Goal: Use online tool/utility: Utilize a website feature to perform a specific function

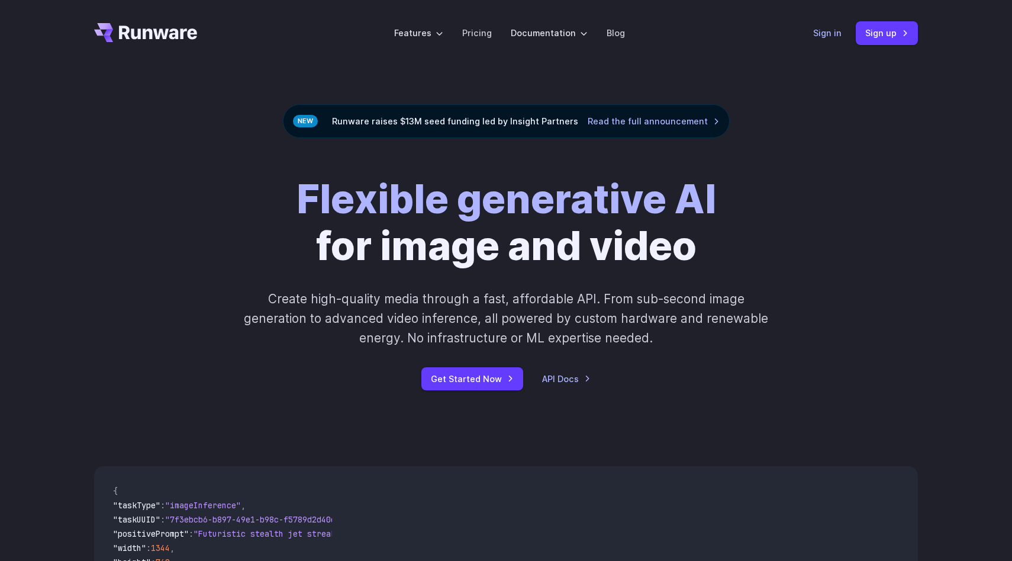
click at [827, 32] on link "Sign in" at bounding box center [827, 33] width 28 height 14
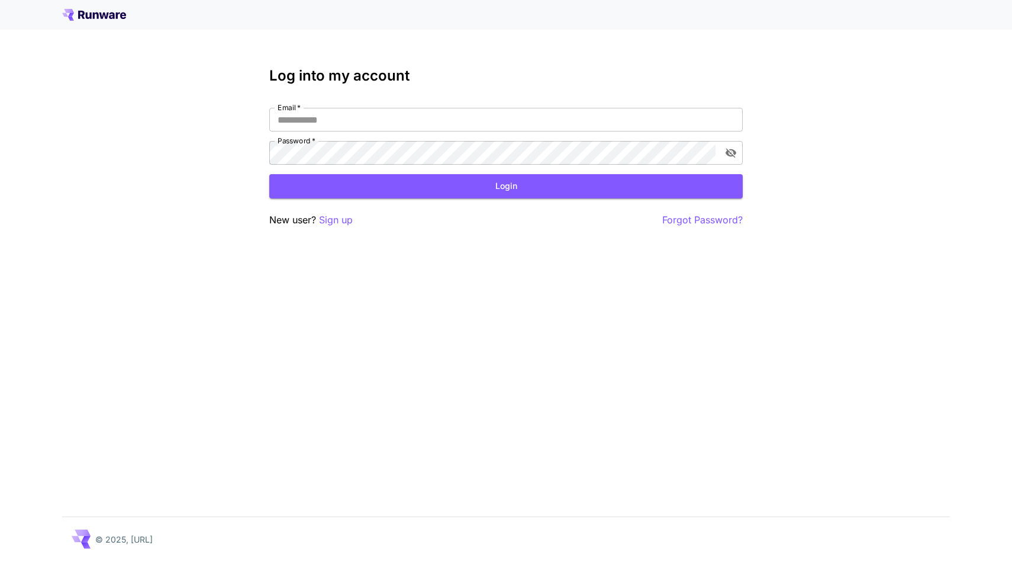
click at [0, 560] on nordpass-portal at bounding box center [0, 561] width 0 height 0
type input "**********"
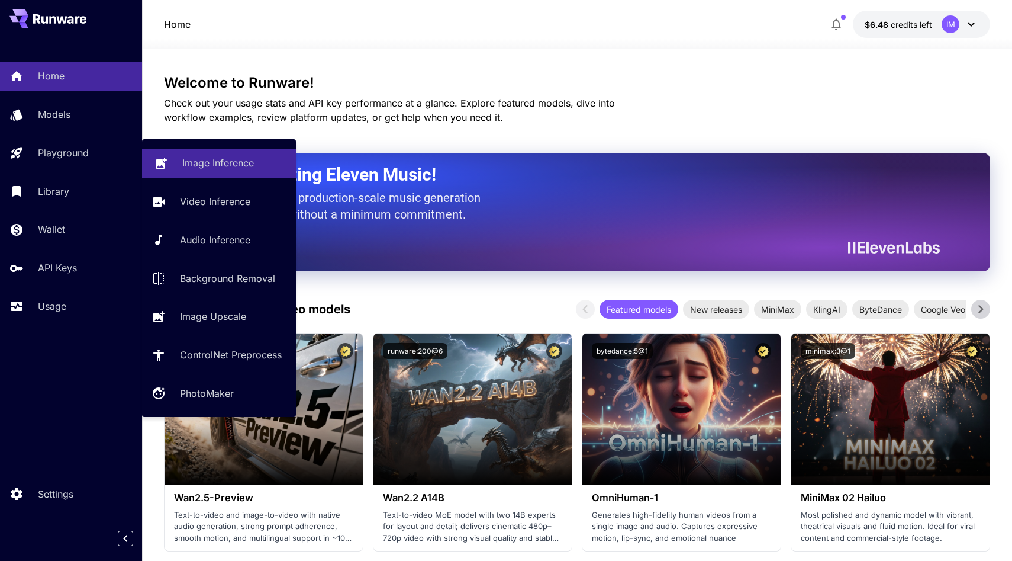
click at [211, 169] on p "Image Inference" at bounding box center [218, 163] width 72 height 14
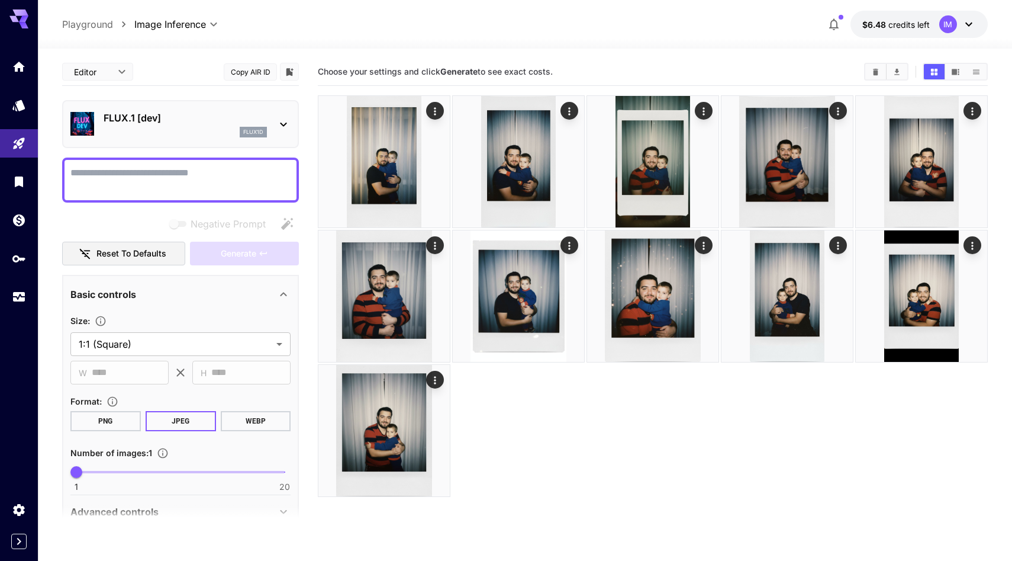
click at [230, 124] on p "FLUX.1 [dev]" at bounding box center [185, 118] width 163 height 14
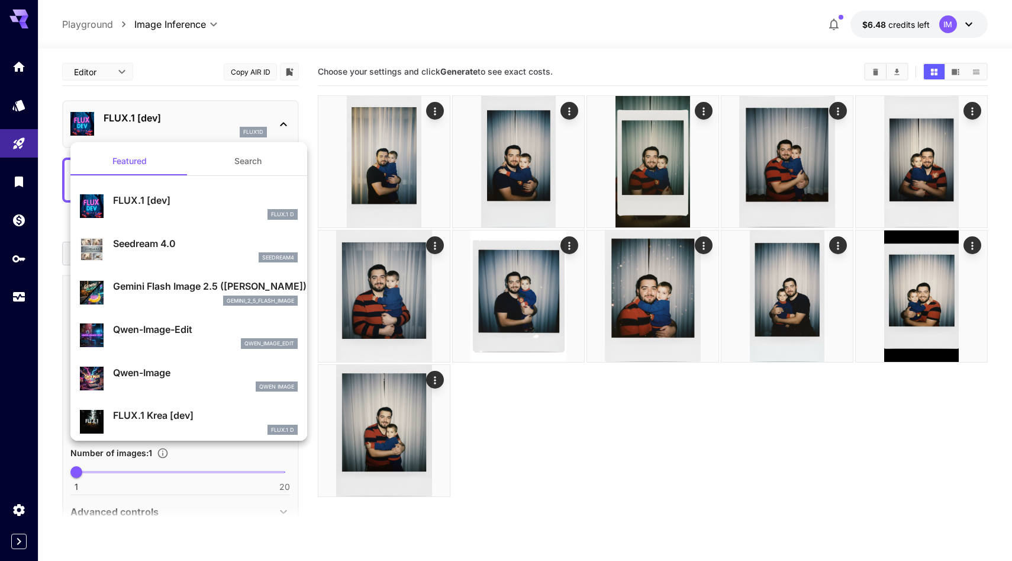
click at [237, 162] on button "Search" at bounding box center [248, 161] width 118 height 28
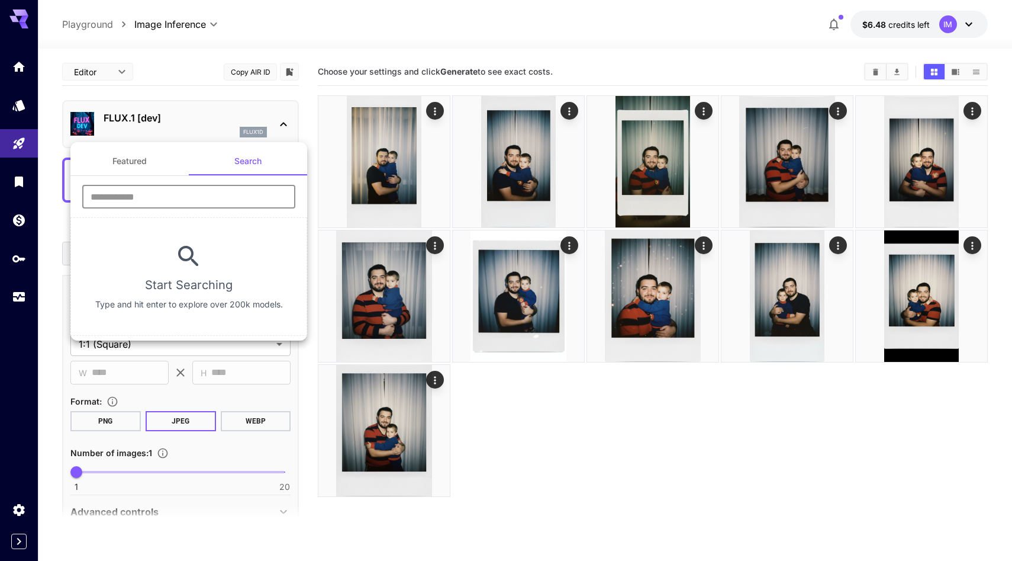
click at [215, 187] on input "text" at bounding box center [188, 197] width 213 height 24
type input "****"
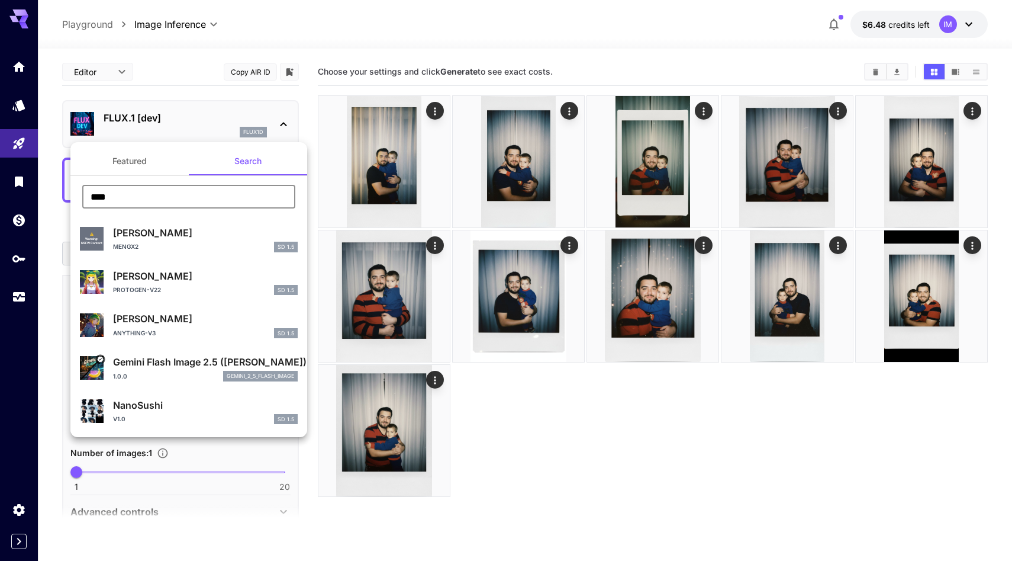
click at [183, 362] on p "Gemini Flash Image 2.5 (Nano Banana)" at bounding box center [205, 362] width 185 height 14
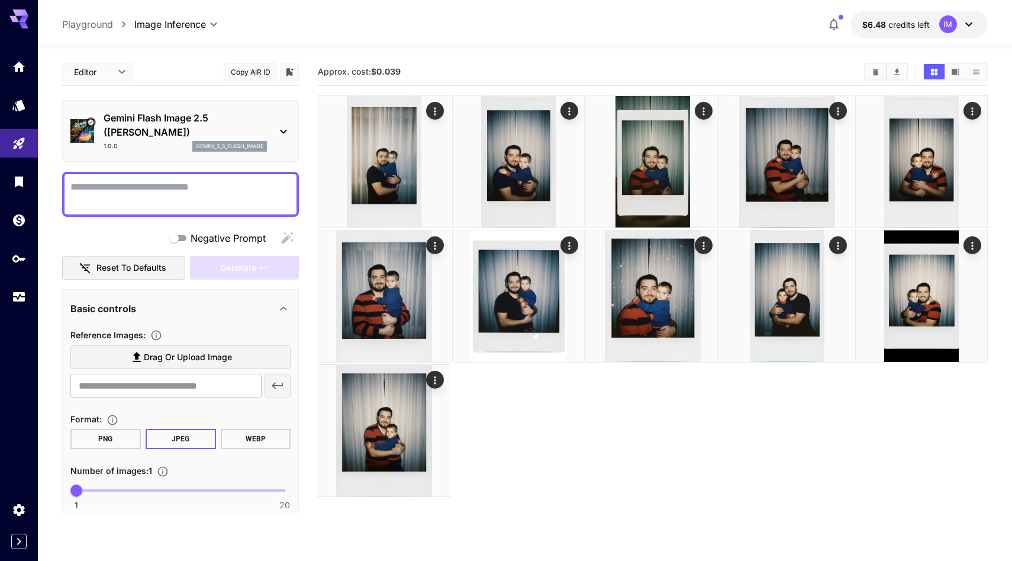
click at [877, 76] on button "Clear All" at bounding box center [875, 71] width 21 height 15
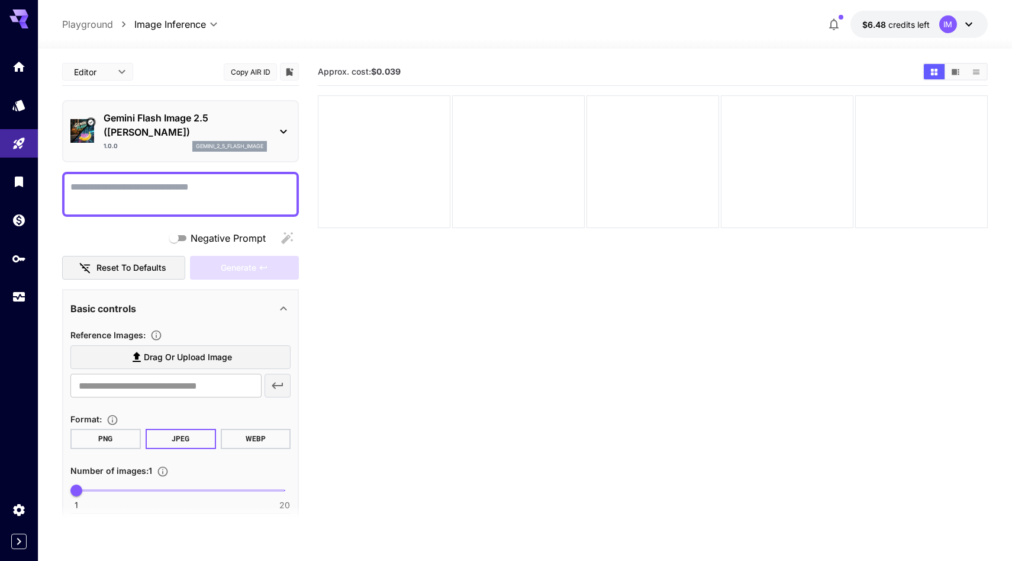
scroll to position [74, 0]
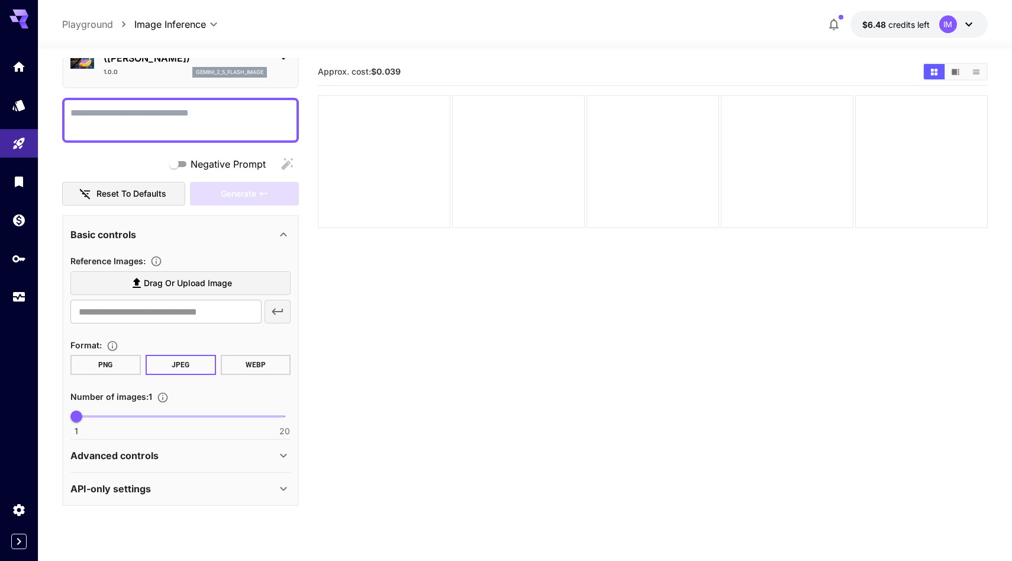
click at [265, 486] on div "API-only settings" at bounding box center [173, 488] width 206 height 14
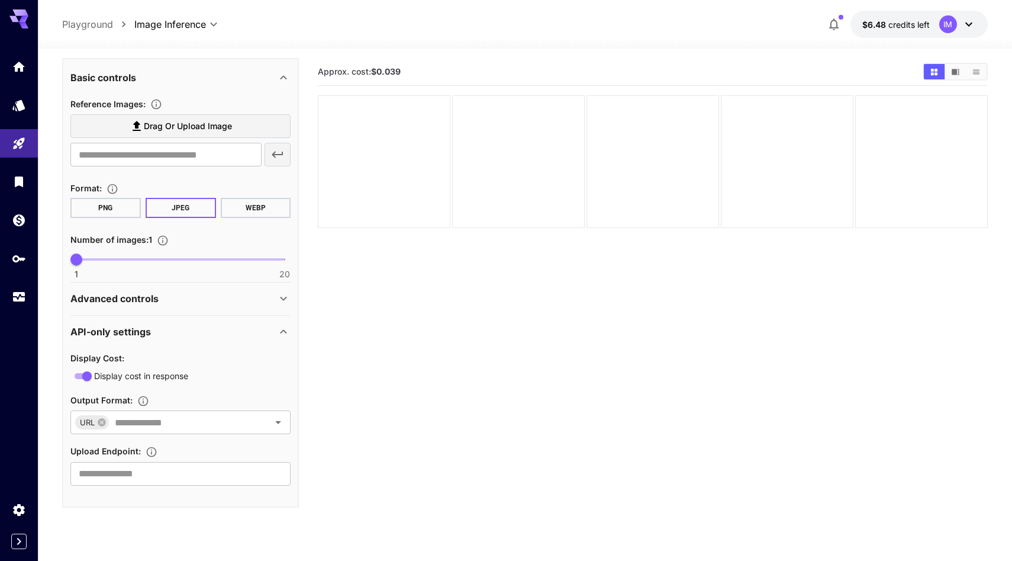
scroll to position [233, 0]
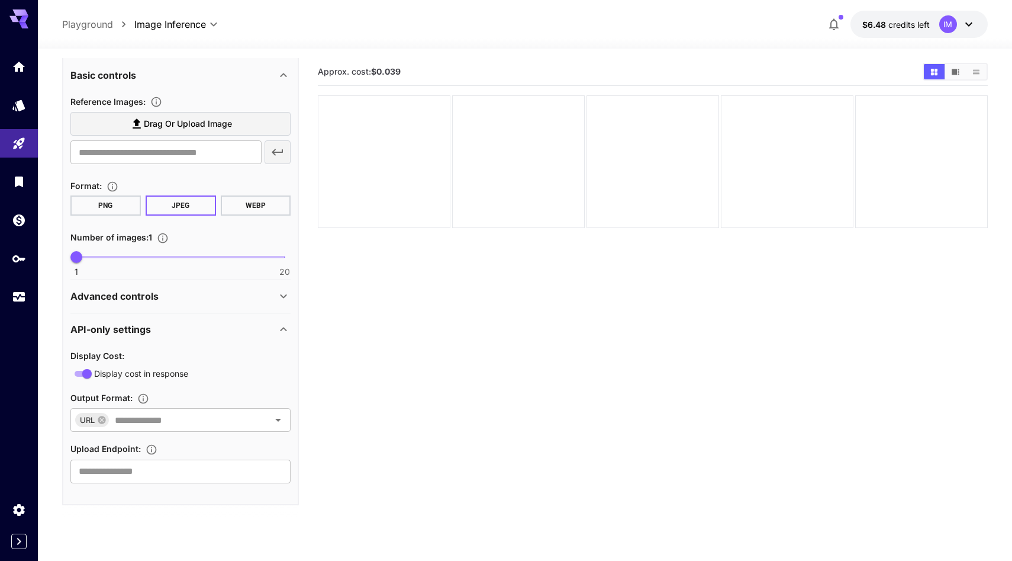
click at [278, 293] on icon at bounding box center [283, 296] width 14 height 14
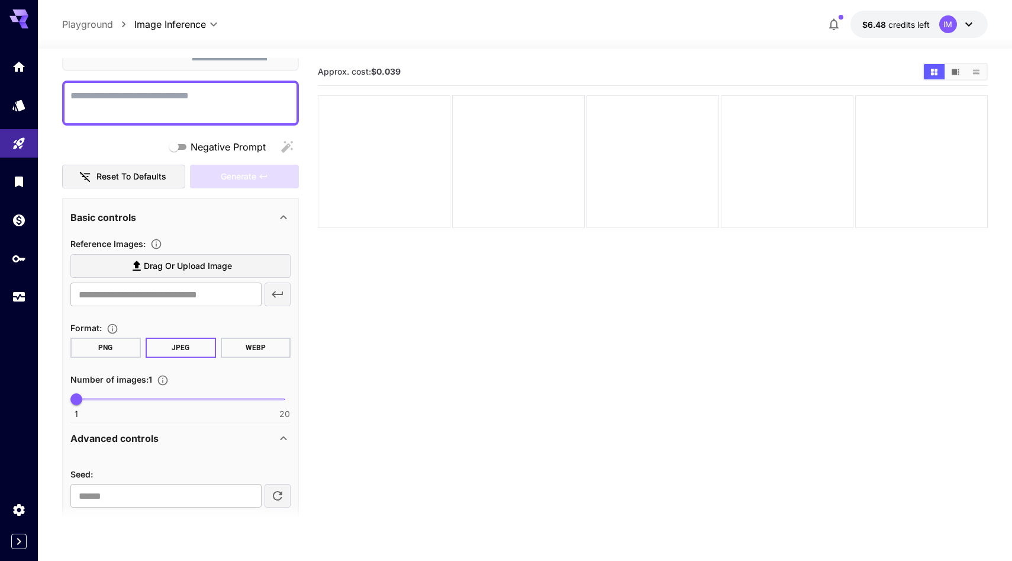
scroll to position [0, 0]
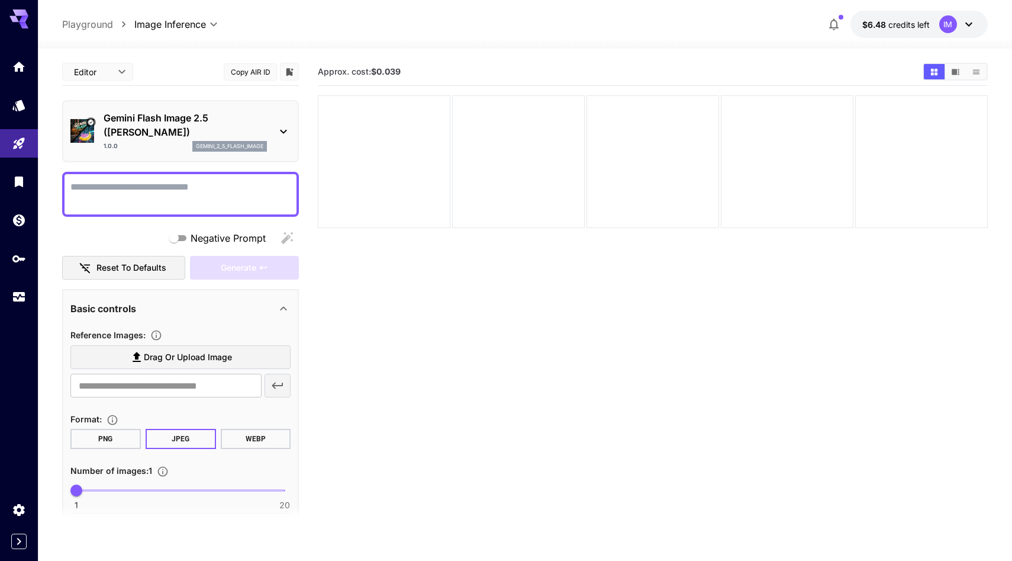
click at [269, 138] on div "Gemini Flash Image 2.5 (Nano Banana) 1.0.0 gemini_2_5_flash_image" at bounding box center [180, 131] width 220 height 50
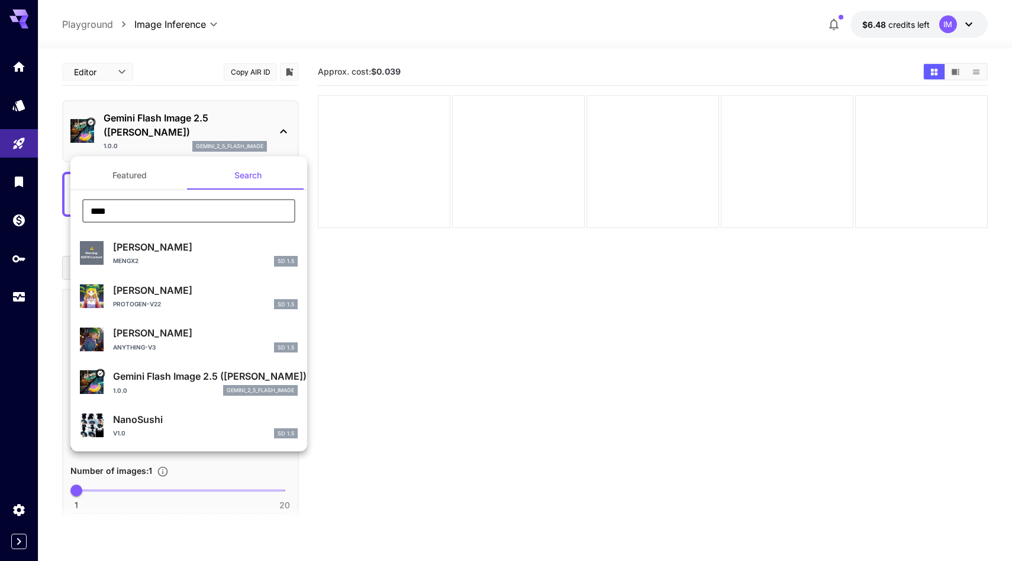
click at [205, 211] on input "****" at bounding box center [188, 211] width 213 height 24
click at [150, 177] on button "Featured" at bounding box center [129, 175] width 118 height 28
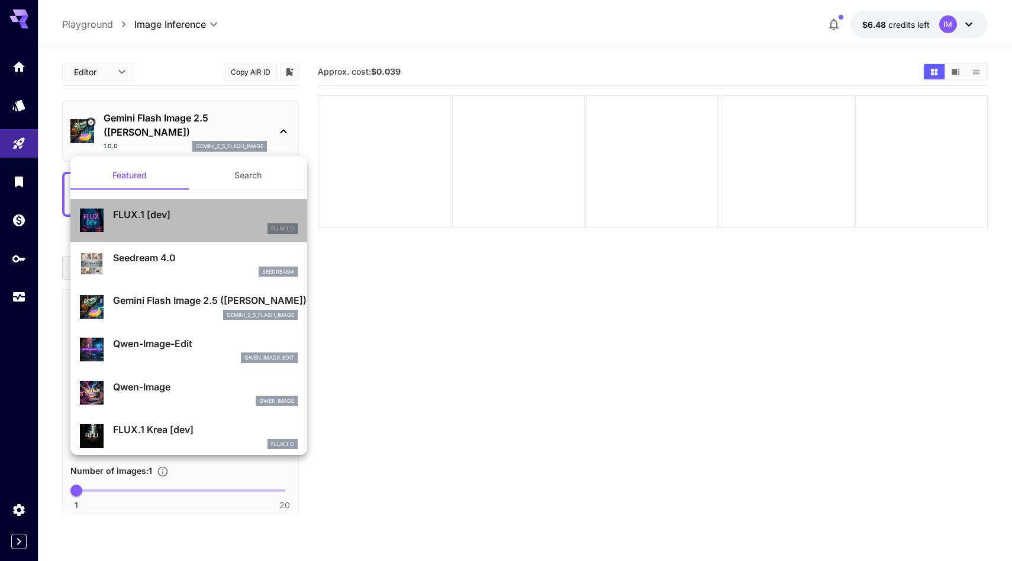
click at [189, 214] on p "FLUX.1 [dev]" at bounding box center [205, 214] width 185 height 14
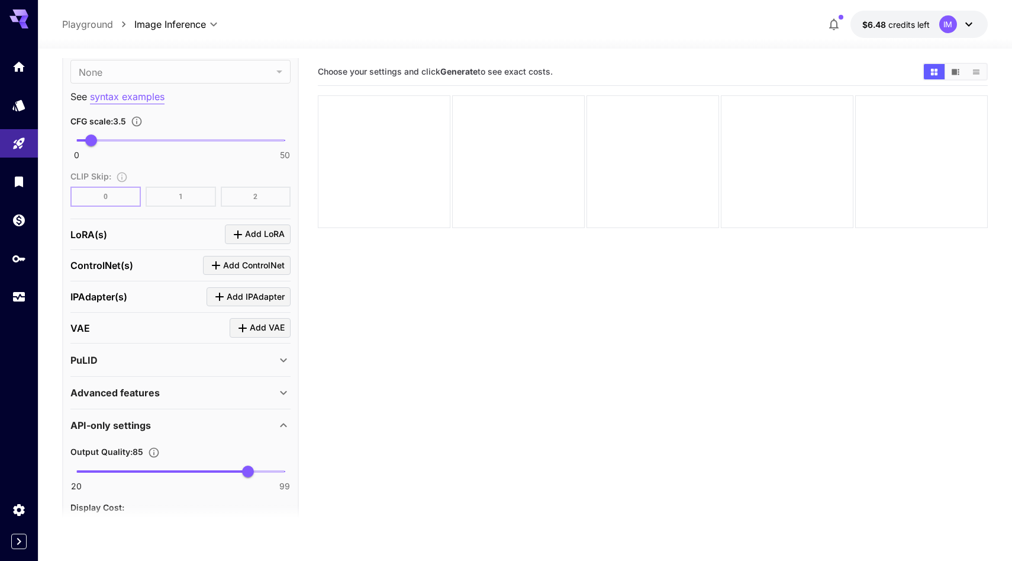
scroll to position [1089, 0]
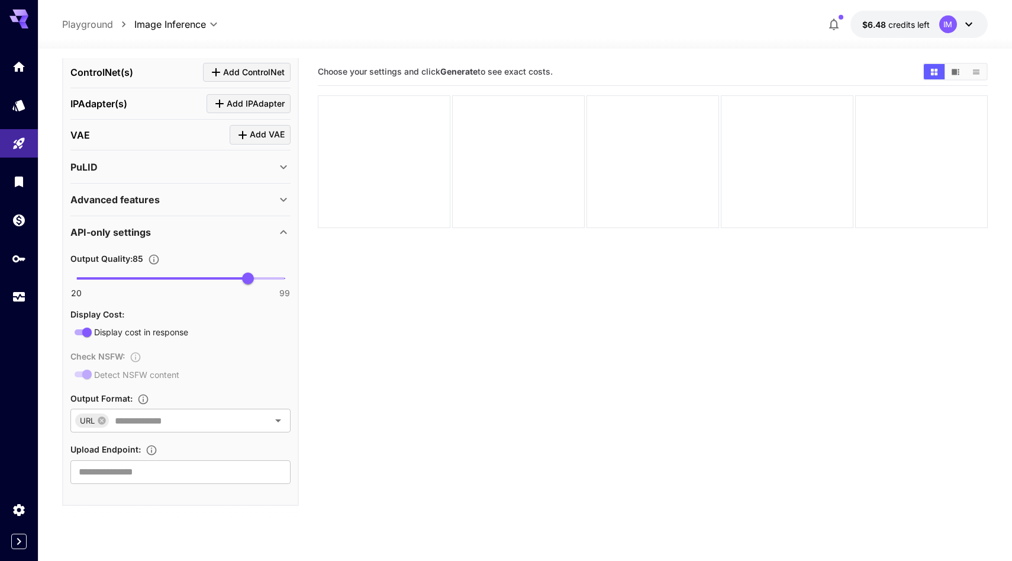
click at [276, 198] on icon at bounding box center [283, 199] width 14 height 14
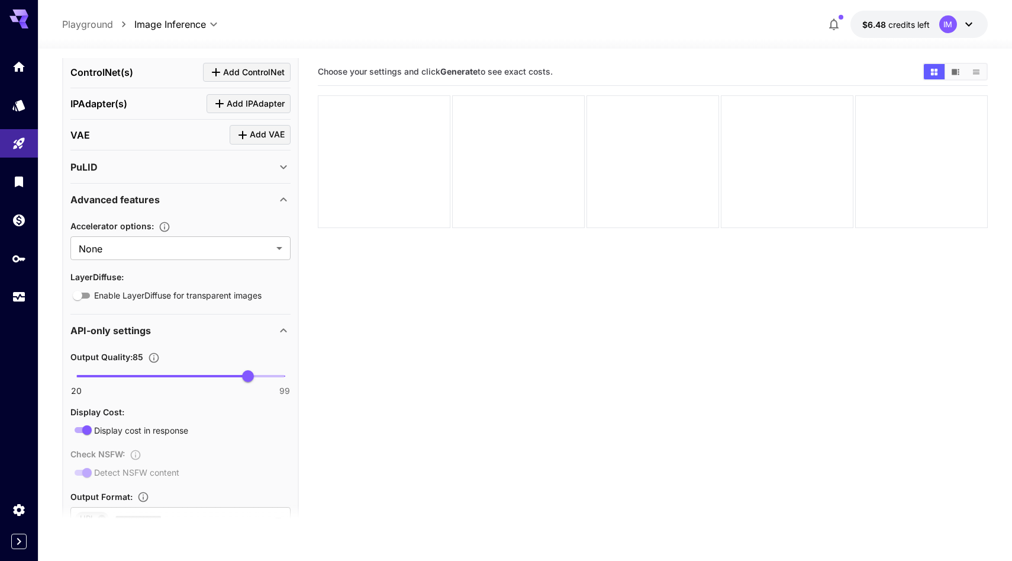
click at [276, 198] on icon at bounding box center [283, 199] width 14 height 14
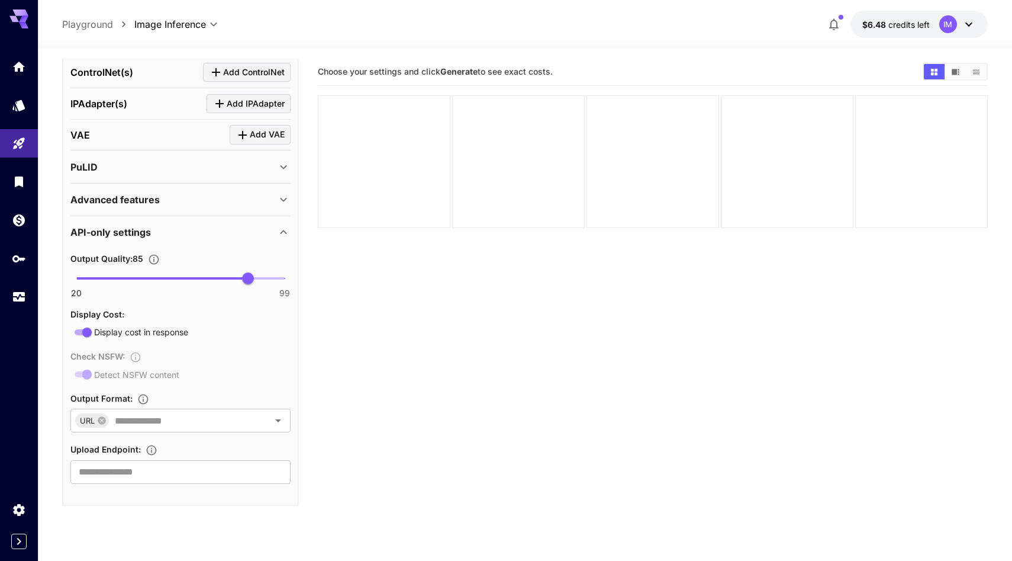
click at [273, 227] on div "API-only settings" at bounding box center [173, 232] width 206 height 14
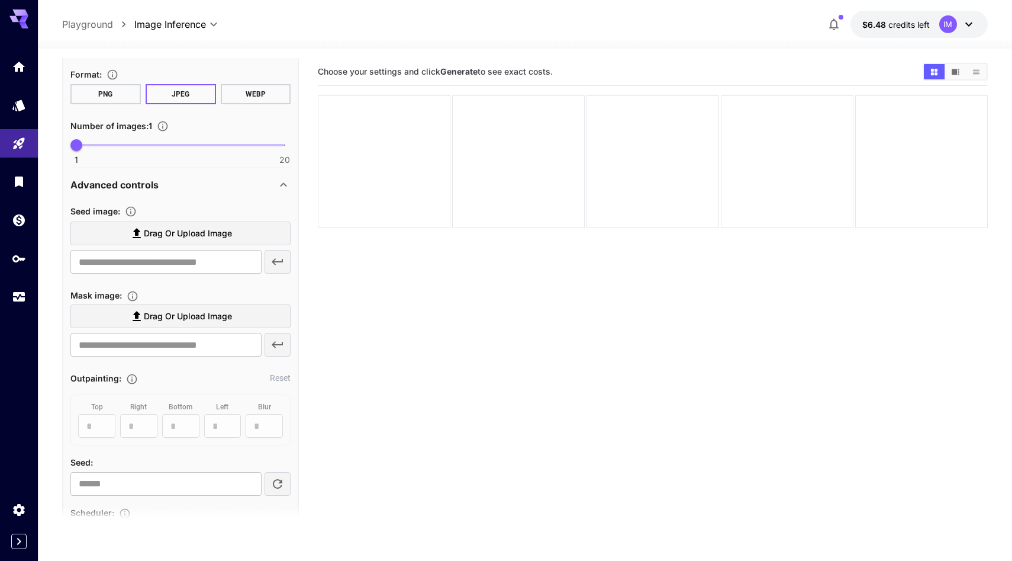
scroll to position [0, 0]
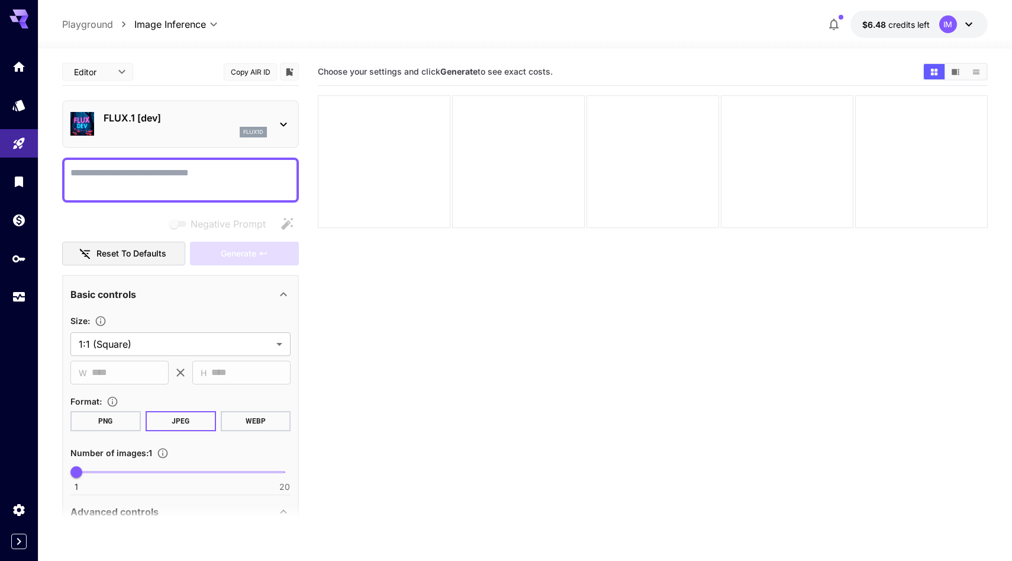
click at [209, 130] on div "flux1d" at bounding box center [185, 132] width 163 height 11
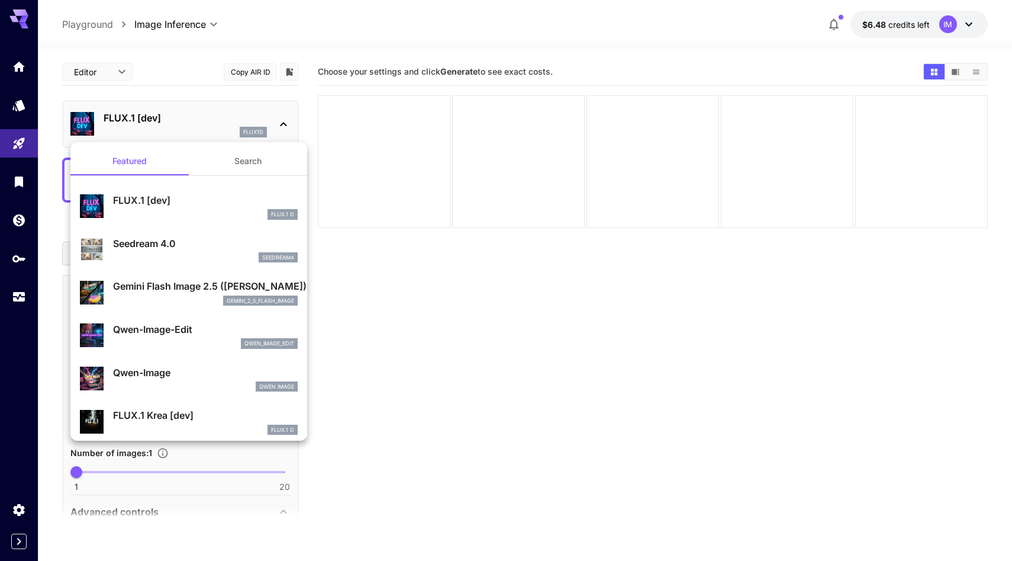
click at [186, 255] on div "seedream4" at bounding box center [205, 257] width 185 height 11
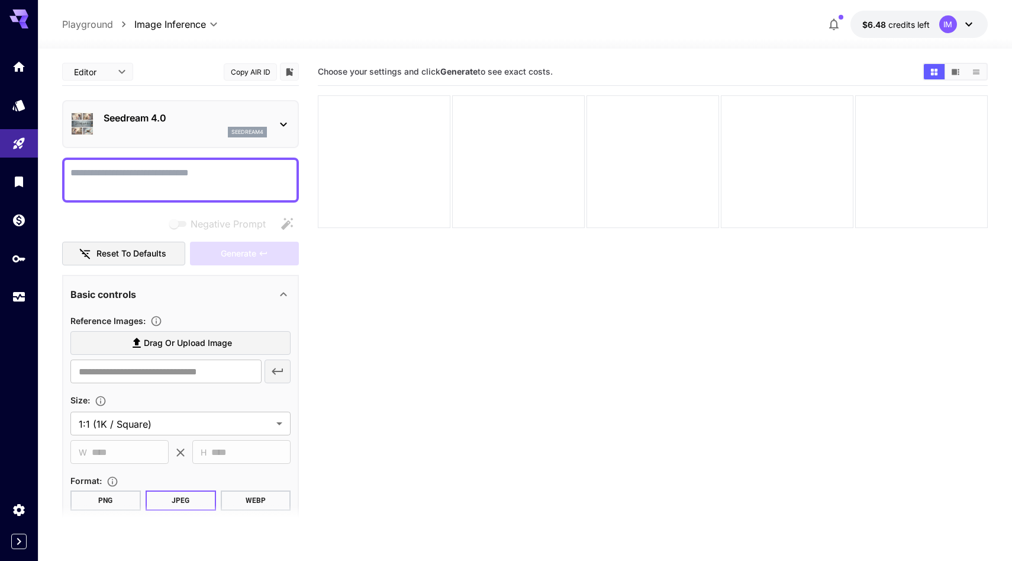
click at [253, 138] on div "Seedream 4.0 seedream4" at bounding box center [180, 124] width 220 height 36
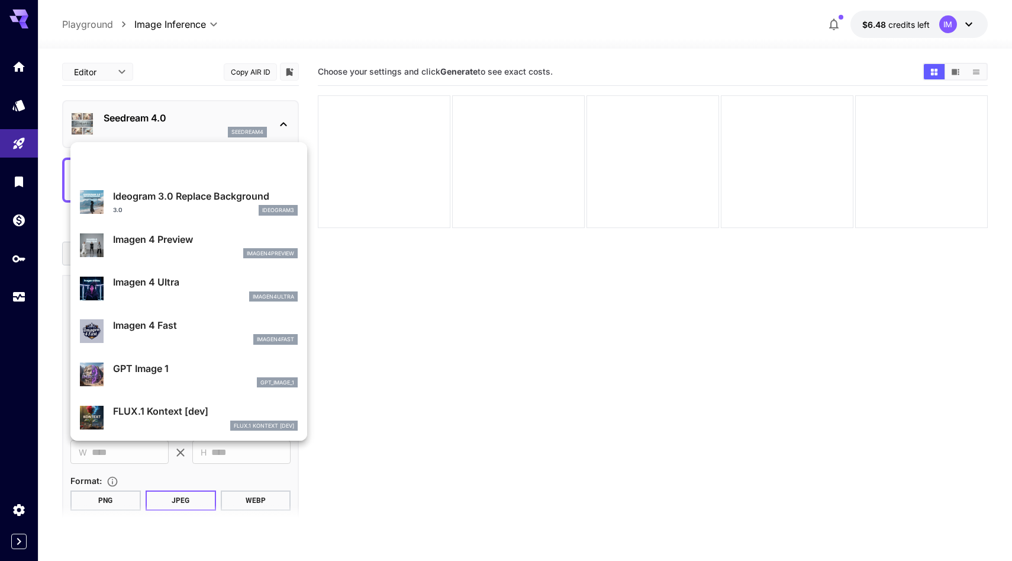
scroll to position [568, 0]
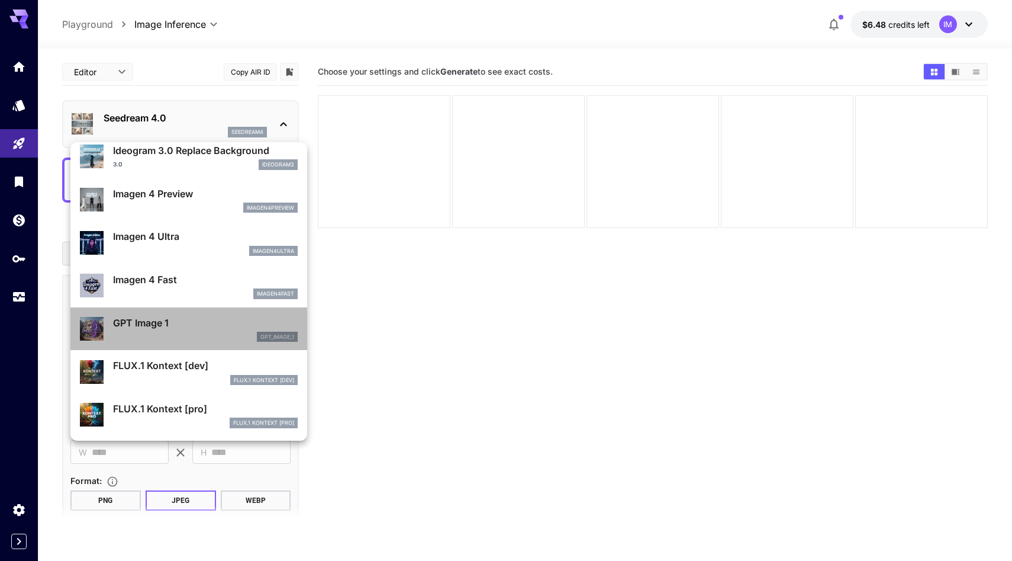
click at [221, 324] on p "GPT Image 1" at bounding box center [205, 322] width 185 height 14
type input "**********"
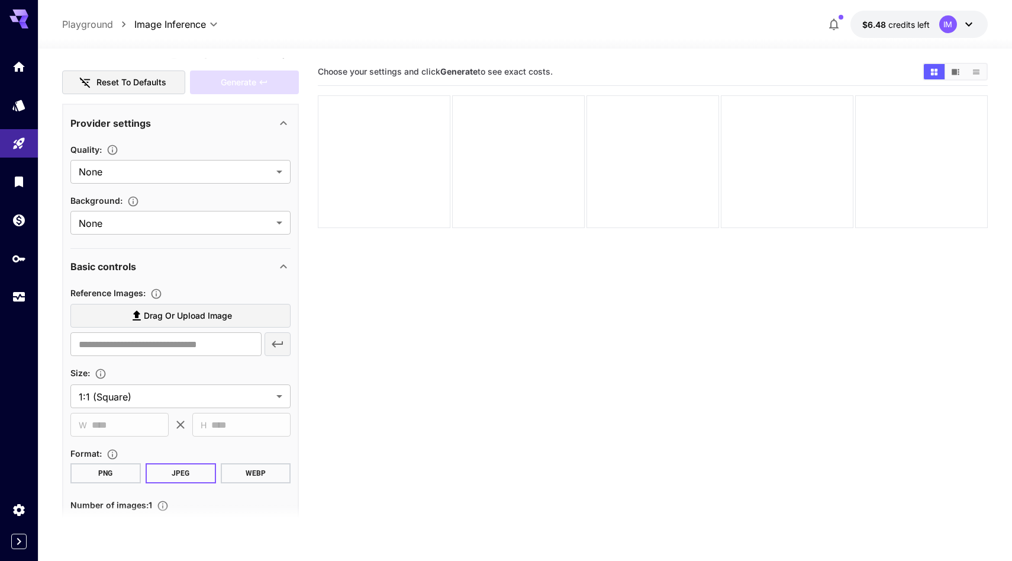
scroll to position [247, 0]
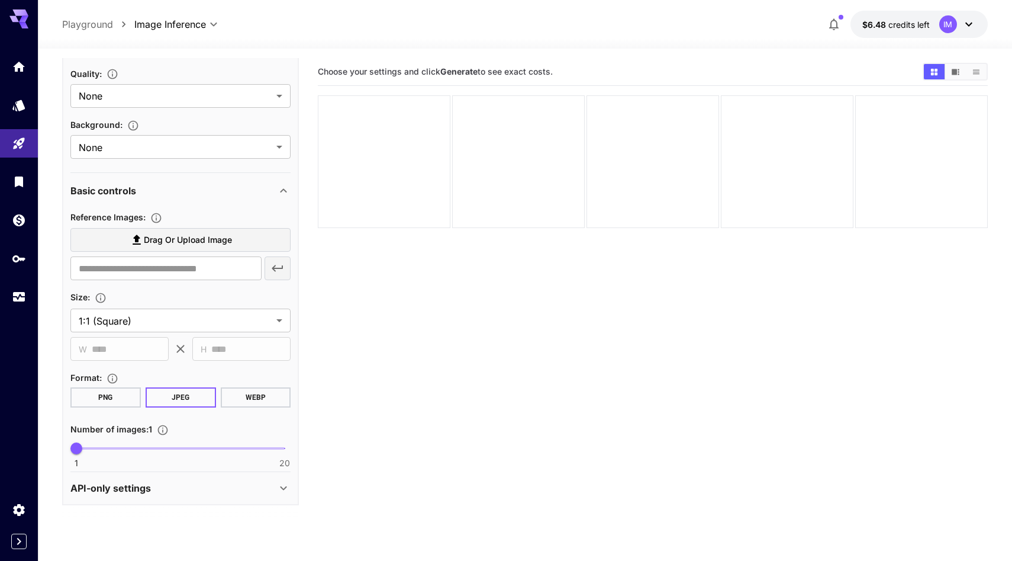
click at [243, 485] on div "API-only settings" at bounding box center [173, 488] width 206 height 14
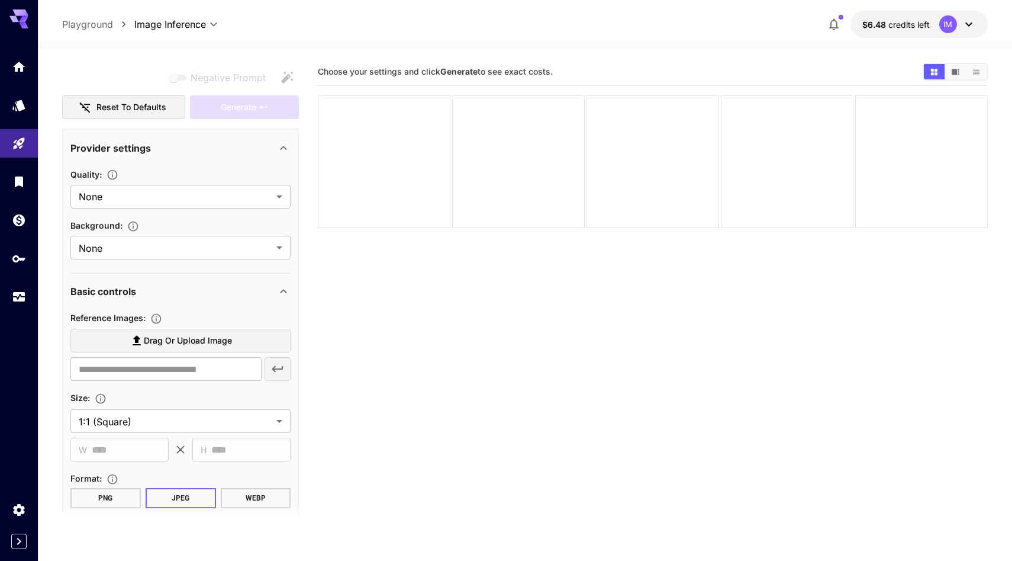
scroll to position [0, 0]
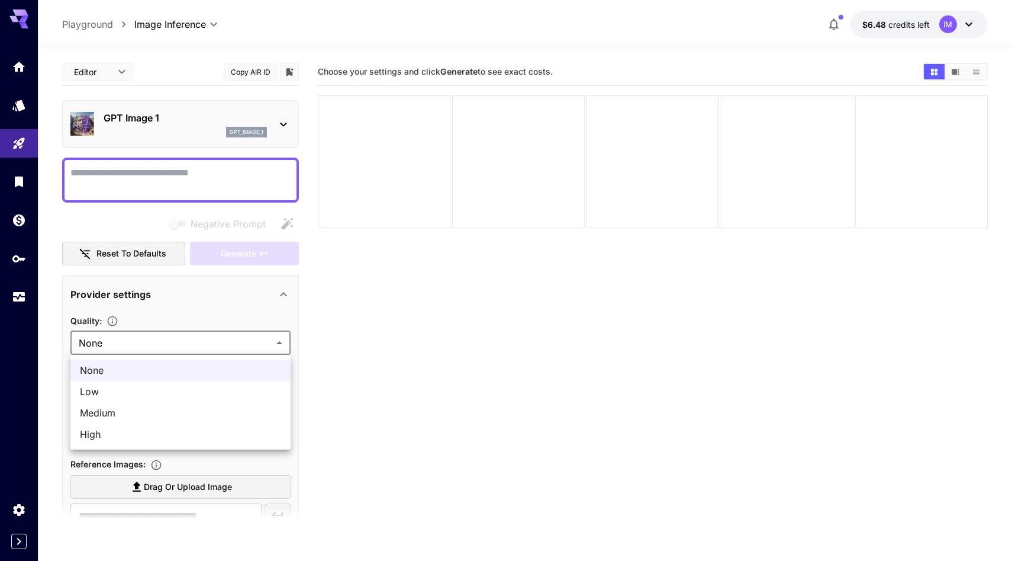
click at [200, 341] on body "**********" at bounding box center [506, 327] width 1012 height 654
click at [200, 341] on div at bounding box center [506, 280] width 1012 height 561
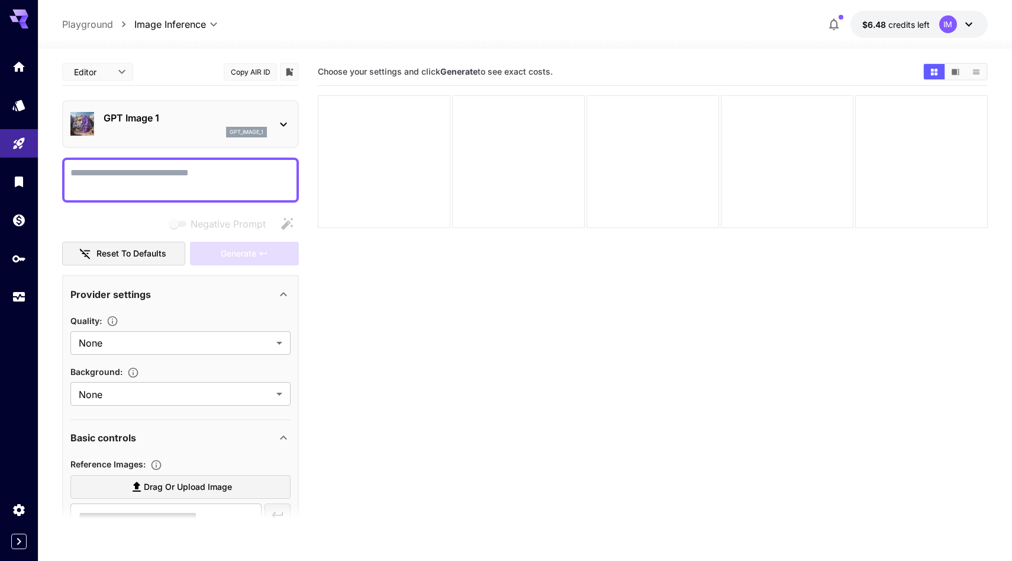
click at [273, 128] on div "GPT Image 1 gpt_image_1" at bounding box center [180, 124] width 220 height 36
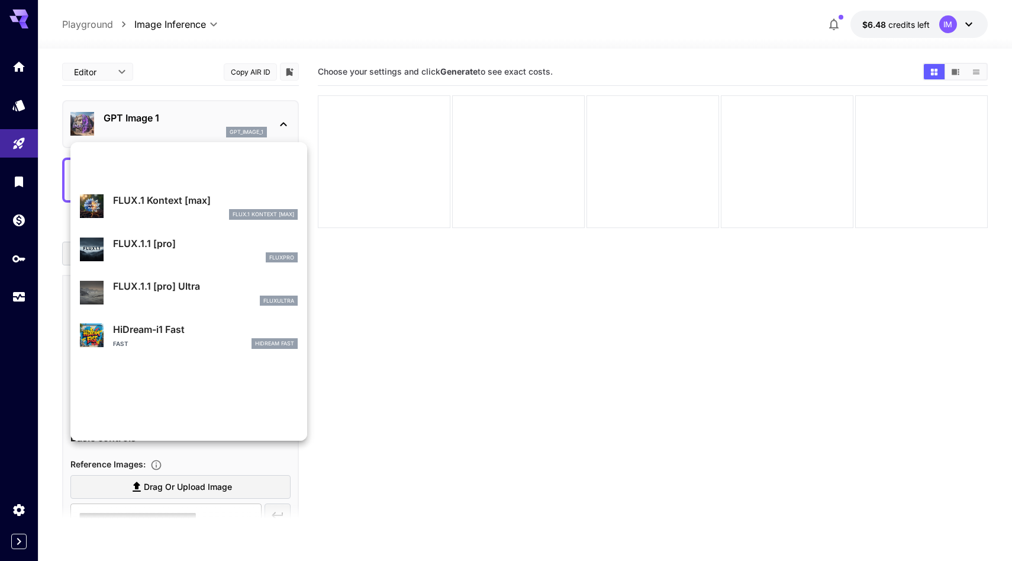
scroll to position [958, 0]
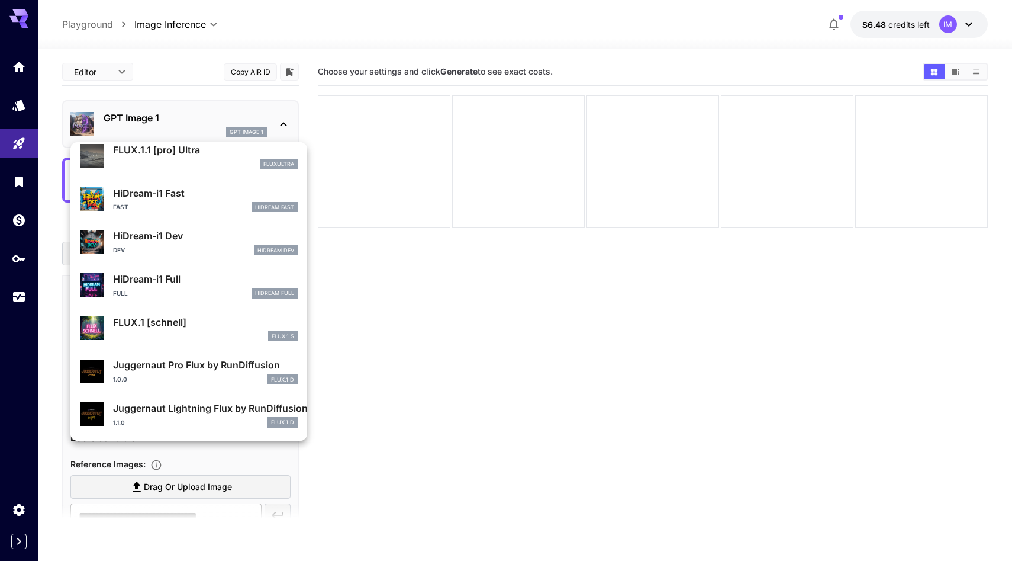
click at [217, 369] on p "Juggernaut Pro Flux by RunDiffusion" at bounding box center [205, 364] width 185 height 14
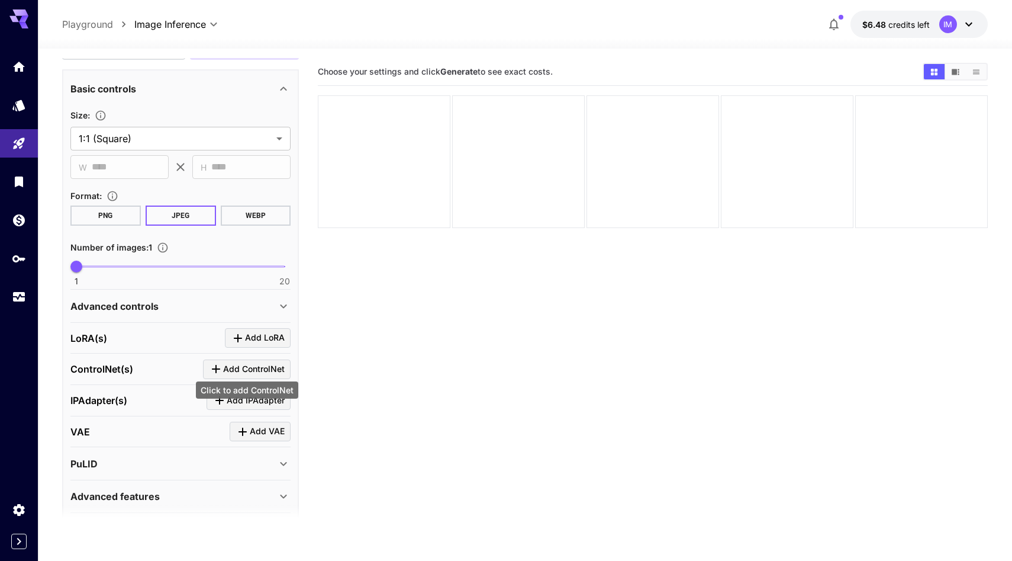
scroll to position [314, 0]
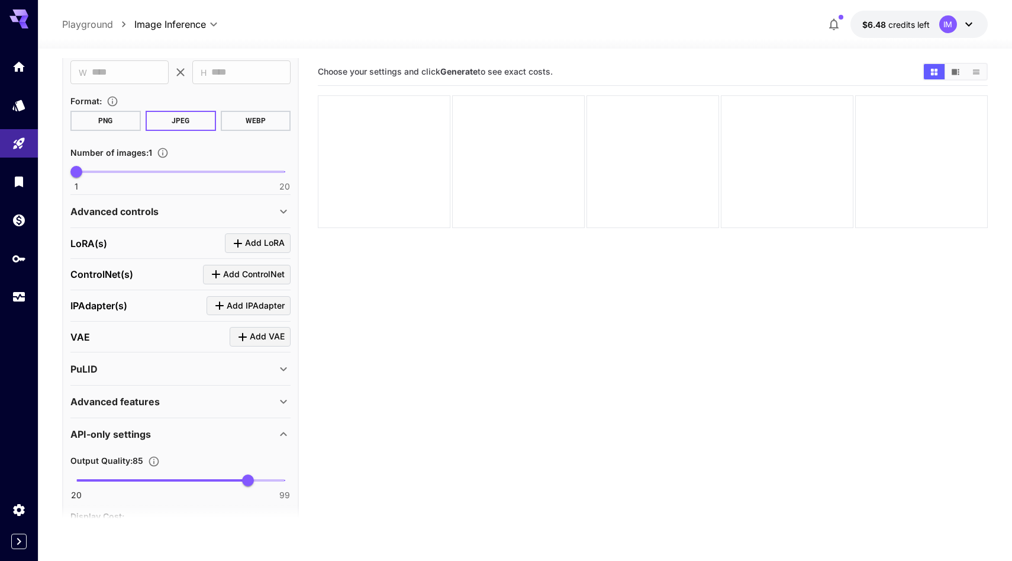
click at [252, 413] on div "Advanced features" at bounding box center [180, 401] width 220 height 28
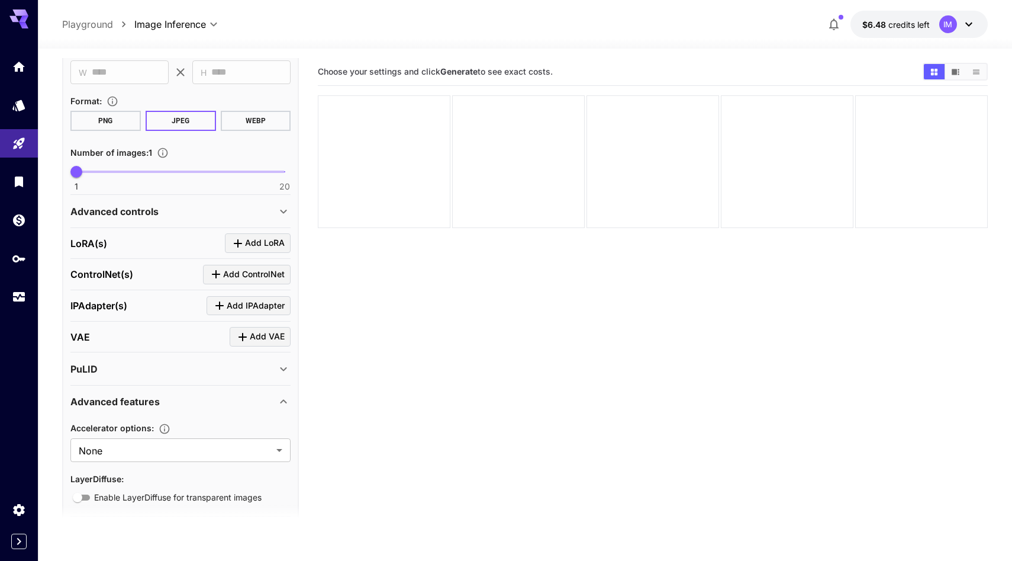
click at [257, 407] on div "Advanced features" at bounding box center [173, 401] width 206 height 14
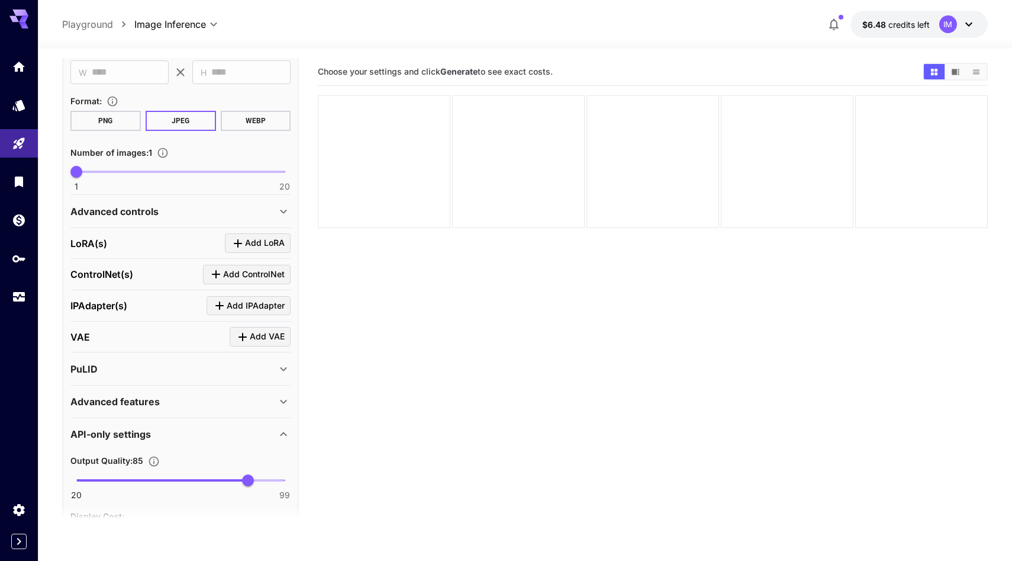
click at [252, 423] on div "API-only settings" at bounding box center [180, 434] width 220 height 28
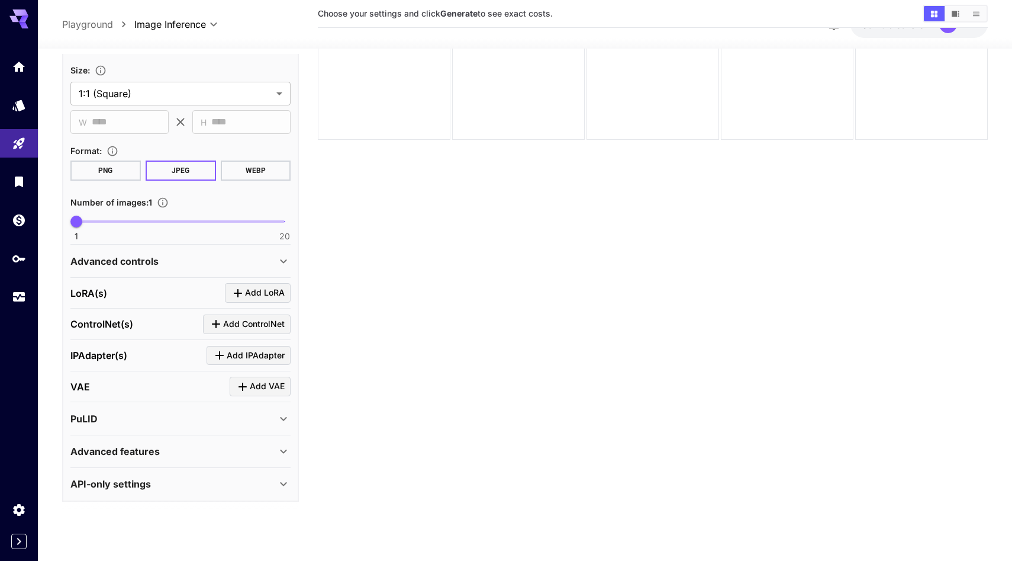
scroll to position [89, 0]
click at [259, 476] on div "API-only settings" at bounding box center [173, 483] width 206 height 14
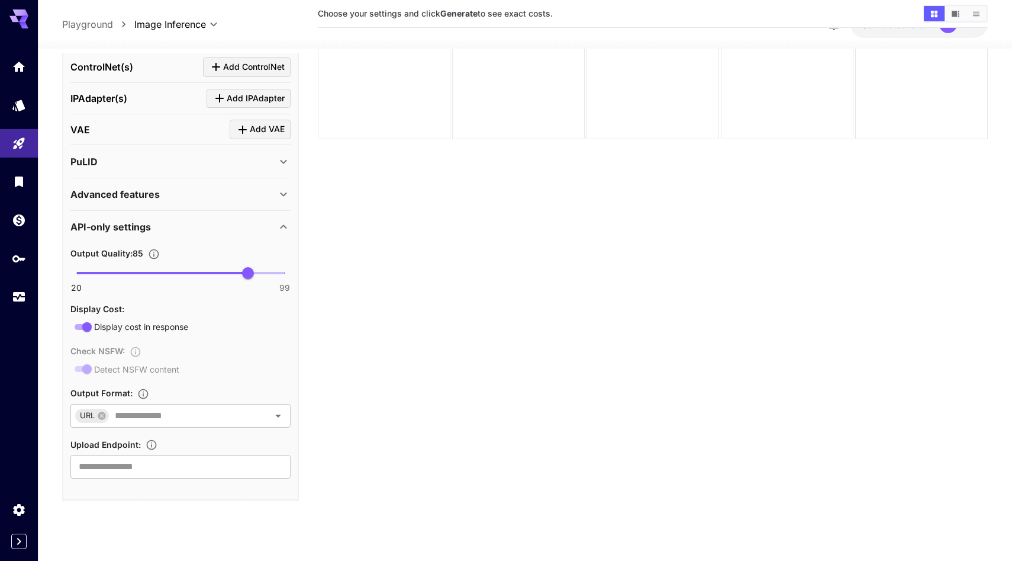
scroll to position [0, 0]
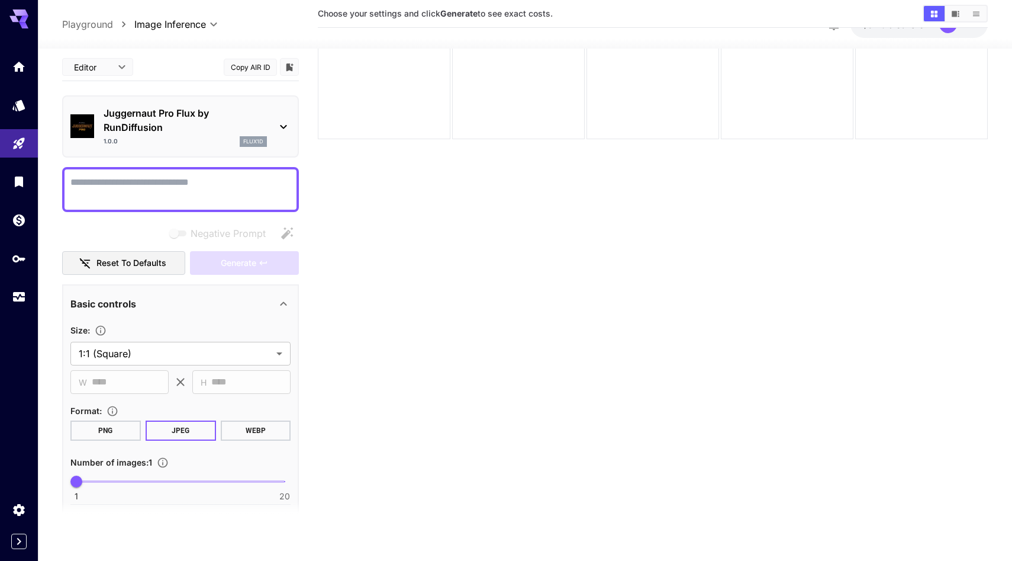
click at [224, 128] on p "Juggernaut Pro Flux by RunDiffusion" at bounding box center [185, 120] width 163 height 28
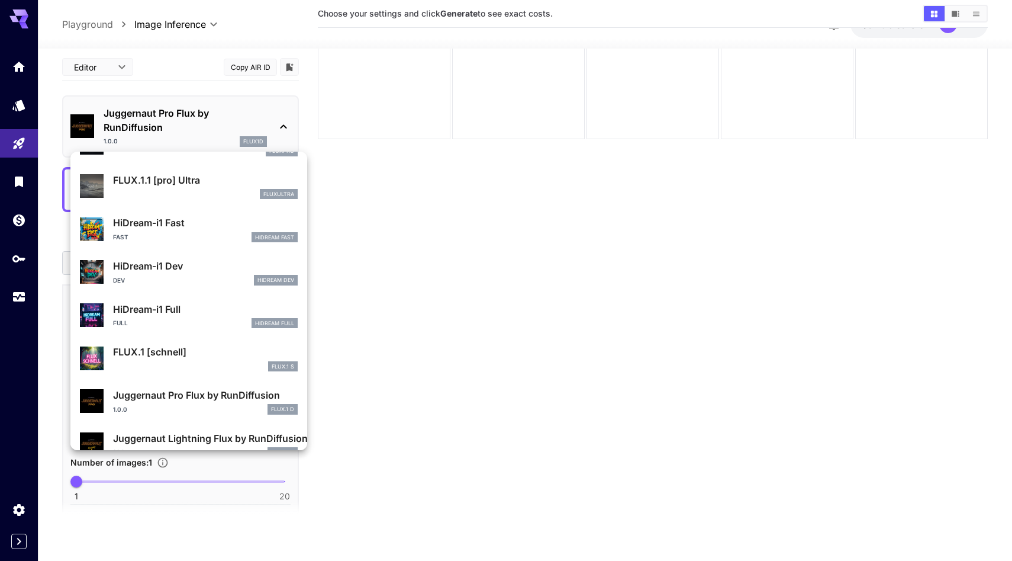
scroll to position [929, 0]
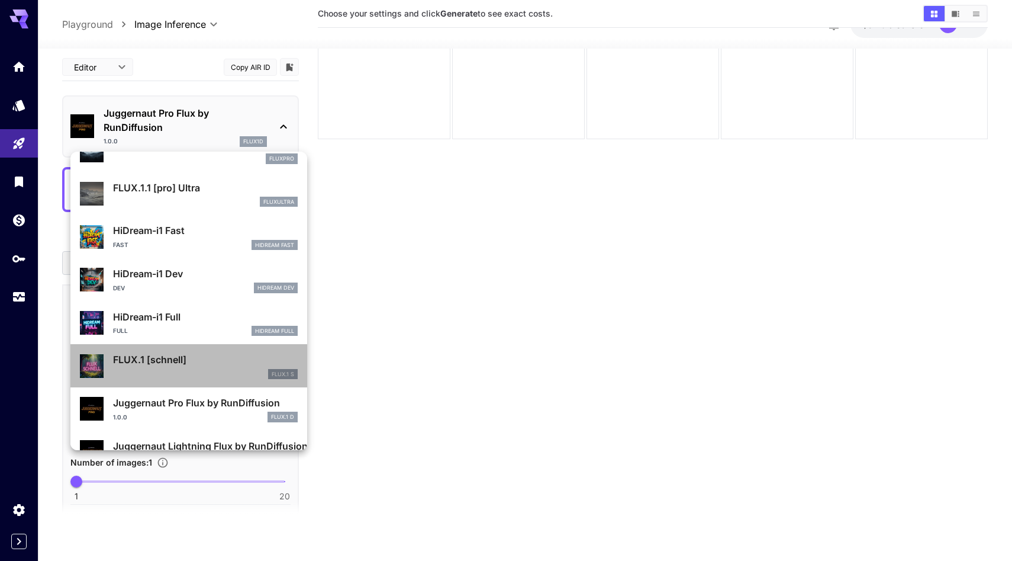
click at [212, 357] on p "FLUX.1 [schnell]" at bounding box center [205, 359] width 185 height 14
type input "*"
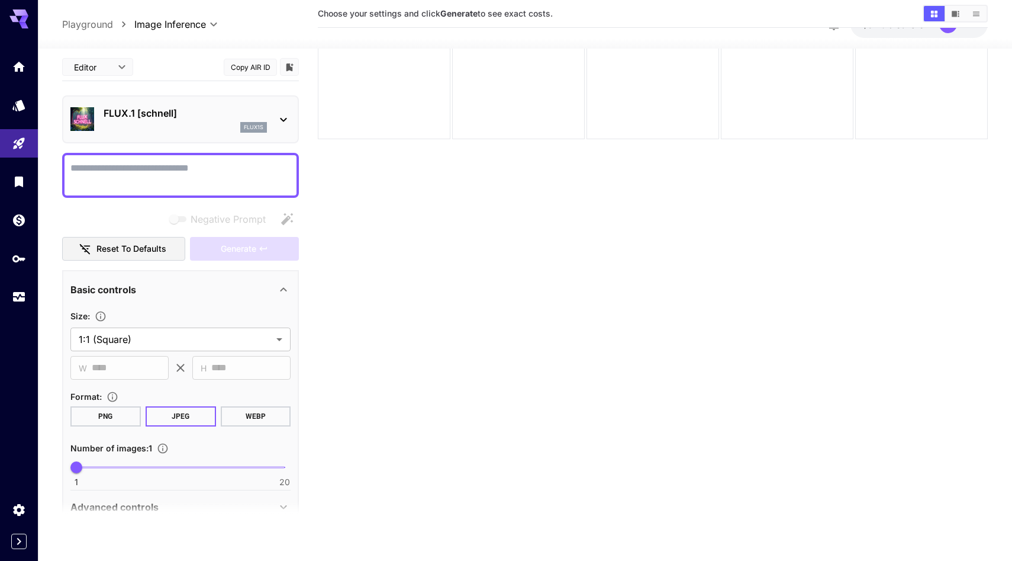
click at [244, 115] on p "FLUX.1 [schnell]" at bounding box center [185, 113] width 163 height 14
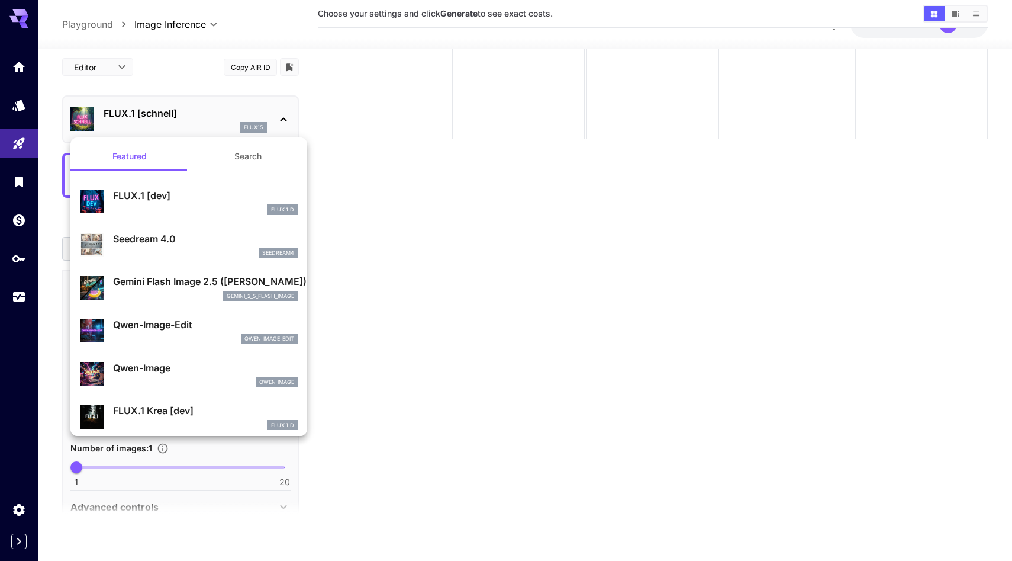
click at [234, 278] on p "Gemini Flash Image 2.5 (Nano Banana)" at bounding box center [205, 281] width 185 height 14
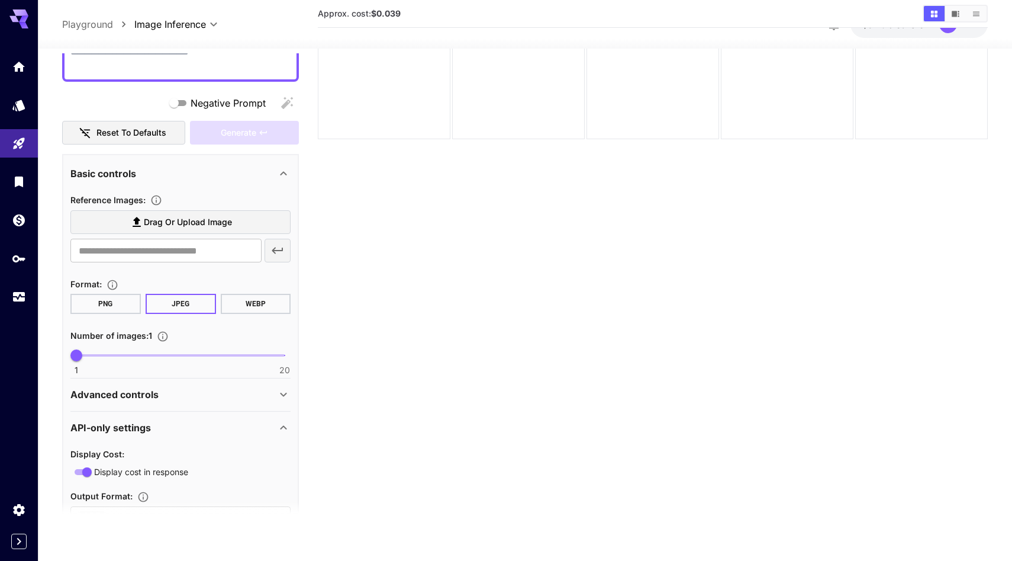
scroll to position [69, 0]
